Goal: Check status: Check status

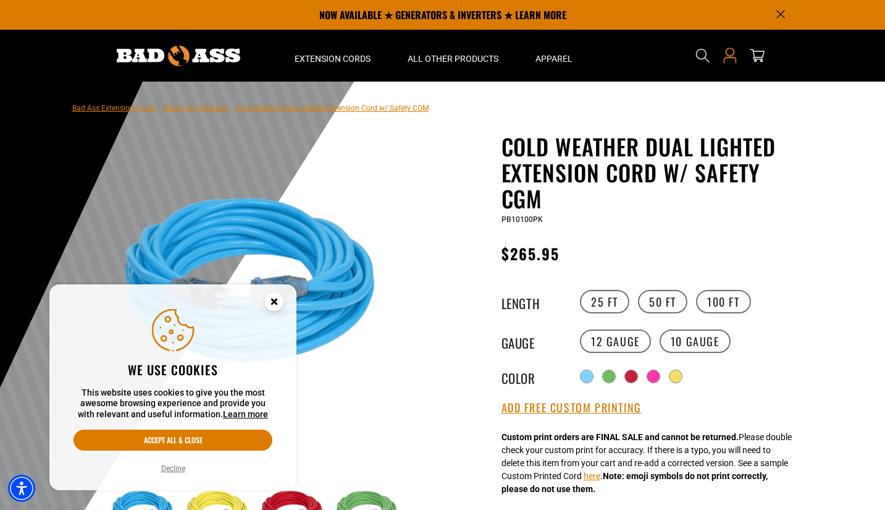
click at [731, 62] on icon "Open this option" at bounding box center [730, 56] width 16 height 16
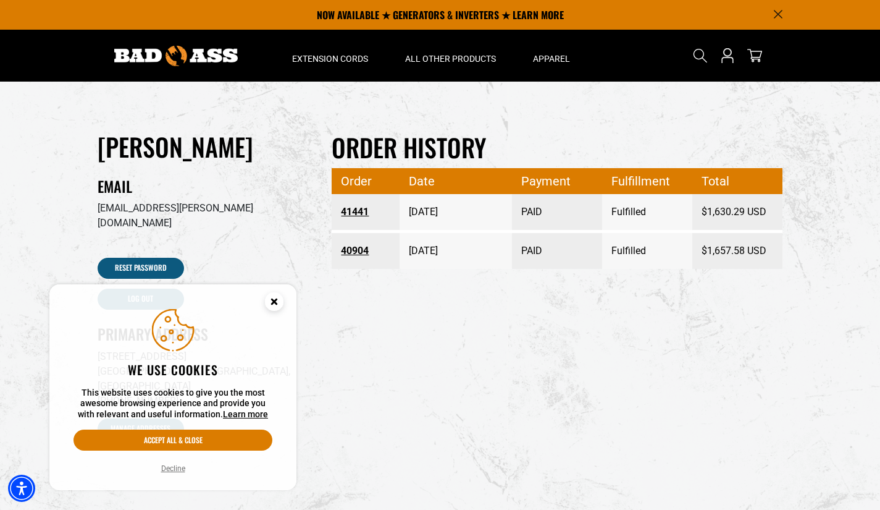
click at [344, 211] on link "41441" at bounding box center [365, 212] width 49 height 22
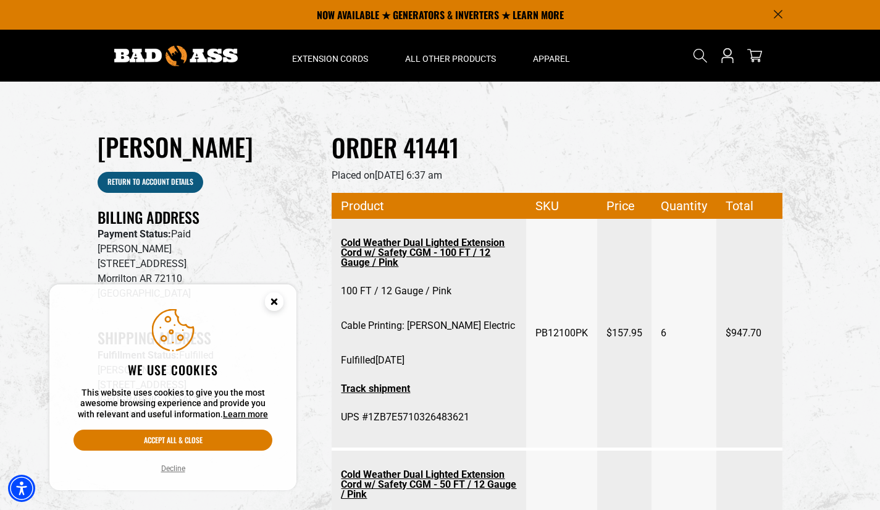
click at [272, 303] on icon "Cookie Consent" at bounding box center [274, 301] width 4 height 4
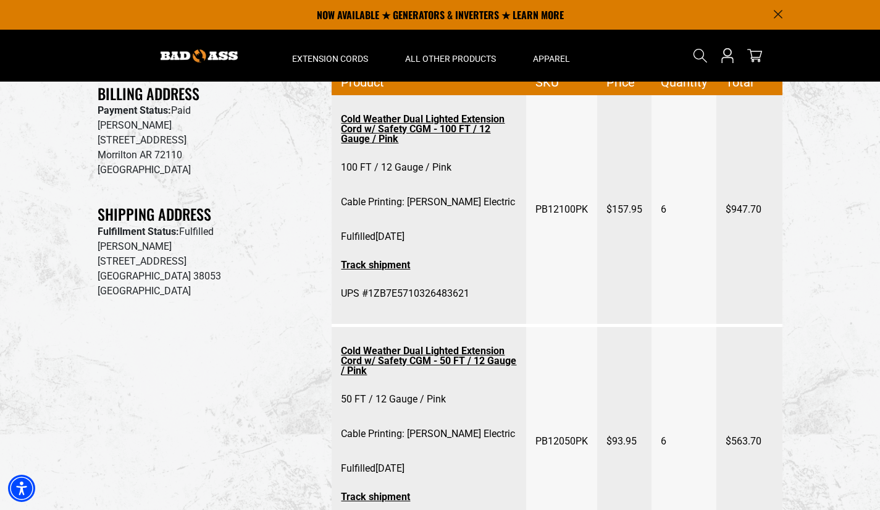
scroll to position [62, 0]
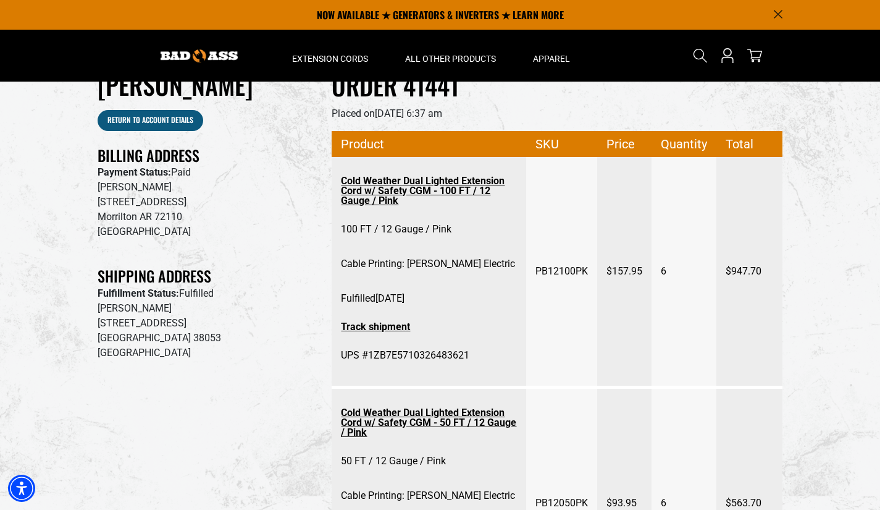
click at [783, 15] on div "NOW AVAILABLE ★ GENERATORS & INVERTERS ★ LEARN MORE" at bounding box center [440, 15] width 704 height 30
click at [779, 10] on icon "Announcement" at bounding box center [778, 14] width 9 height 9
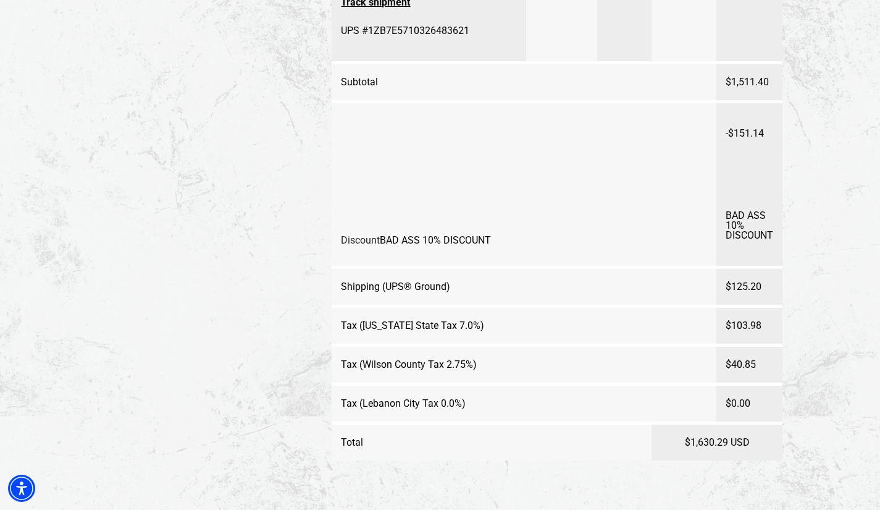
scroll to position [650, 0]
